Goal: Obtain resource: Download file/media

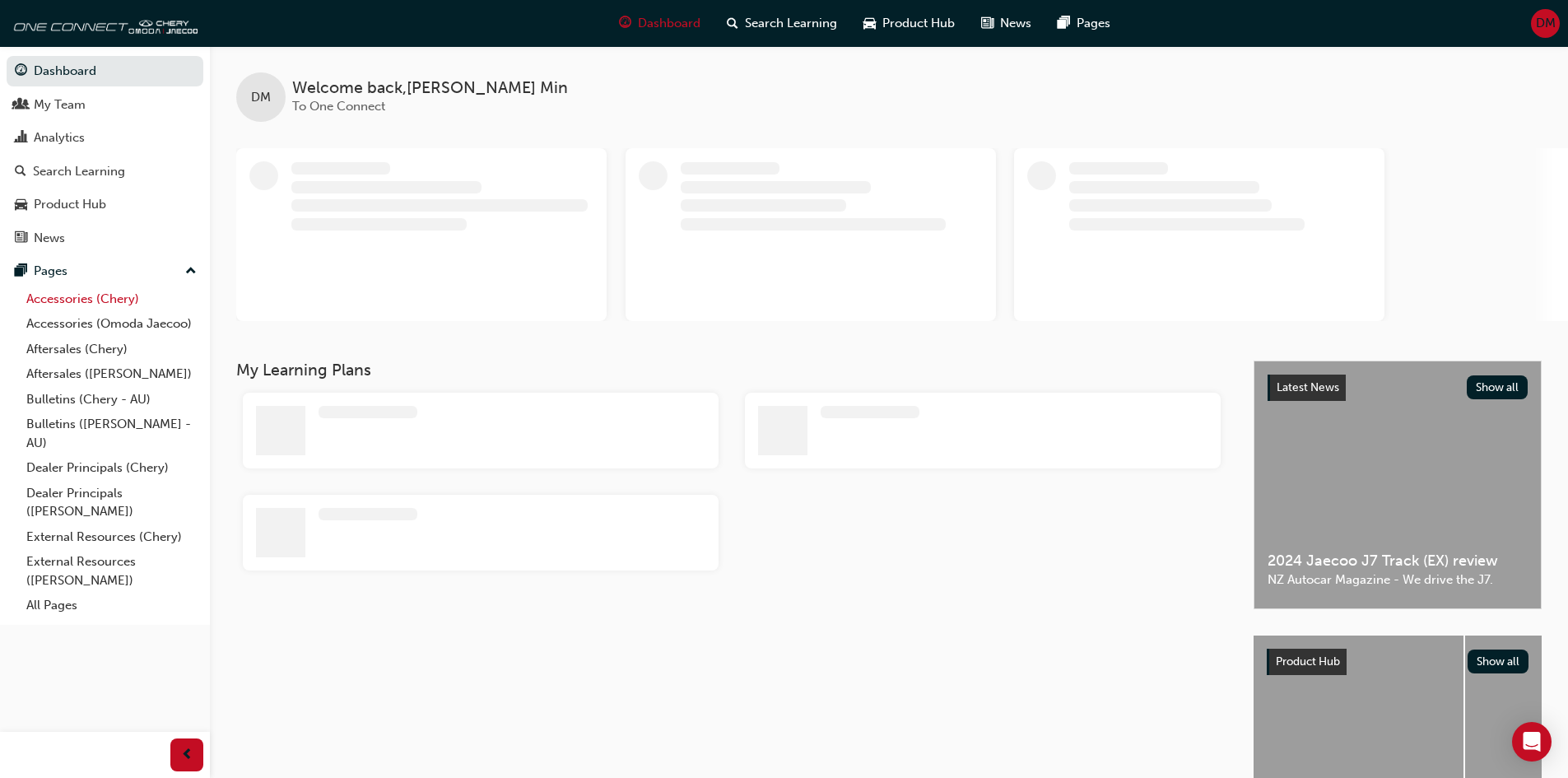
click at [76, 306] on link "Accessories (Chery)" at bounding box center [111, 300] width 184 height 26
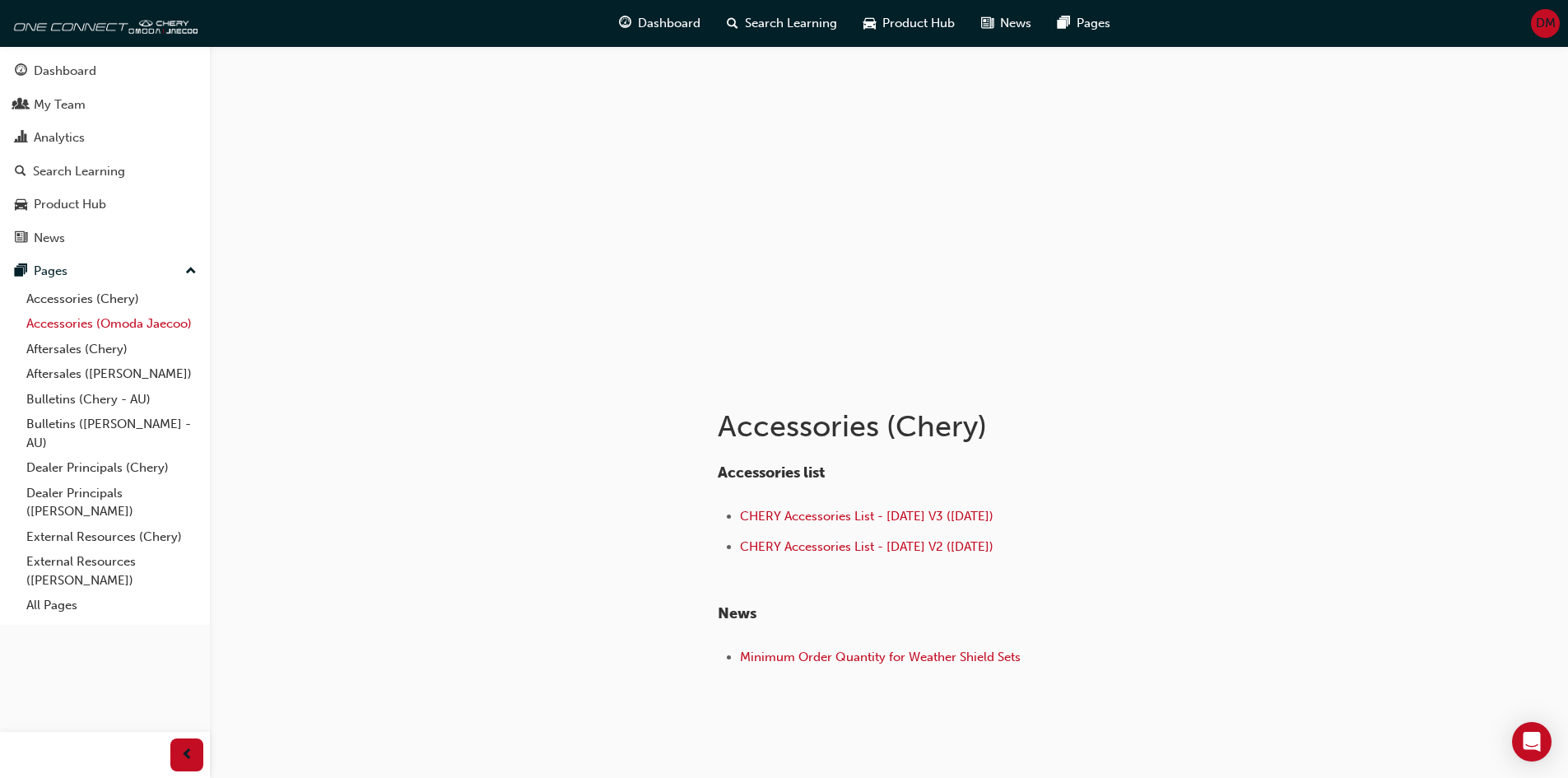
click at [76, 324] on link "Accessories (Omoda Jaecoo)" at bounding box center [111, 324] width 184 height 26
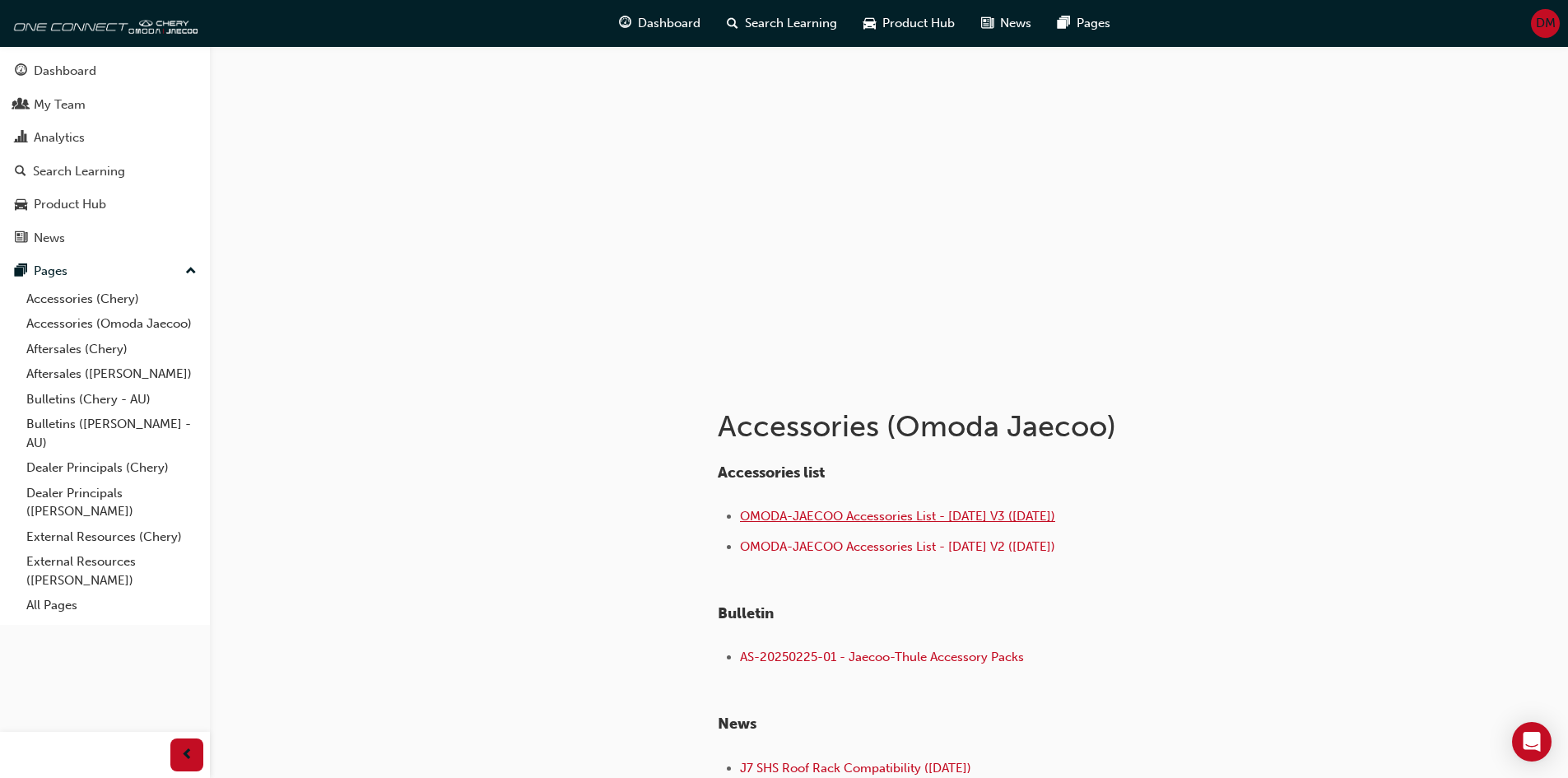
click at [1037, 517] on span "OMODA-JAECOO Accessories List - [DATE] V3 ([DATE])" at bounding box center [897, 516] width 315 height 15
